Goal: Task Accomplishment & Management: Complete application form

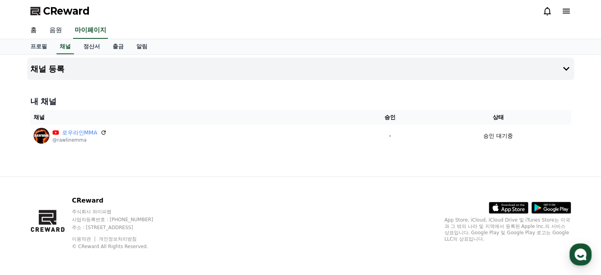
click at [60, 30] on link "음원" at bounding box center [55, 30] width 25 height 17
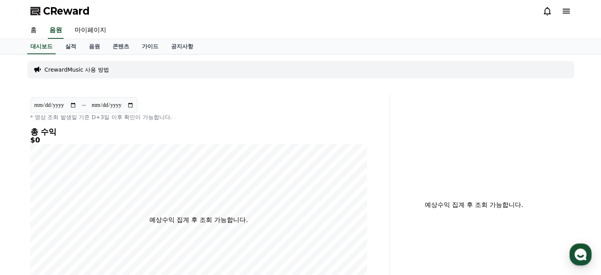
click at [79, 69] on p "CrewardMusic 사용 방법" at bounding box center [77, 70] width 64 height 8
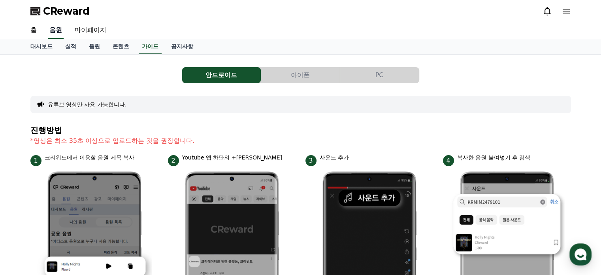
click at [58, 35] on link "음원" at bounding box center [56, 30] width 16 height 17
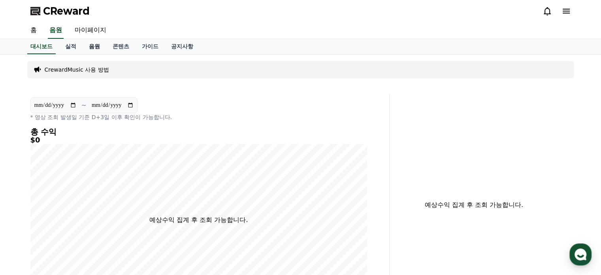
click at [94, 45] on link "음원" at bounding box center [95, 46] width 24 height 15
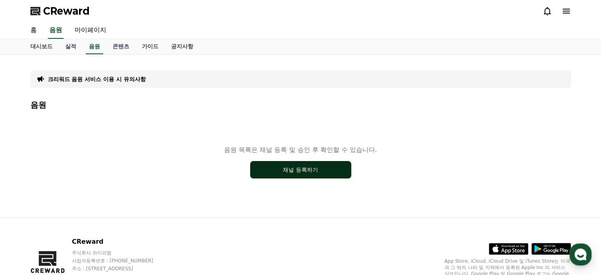
click at [292, 175] on button "채널 등록하기" at bounding box center [300, 169] width 101 height 17
